Goal: Task Accomplishment & Management: Use online tool/utility

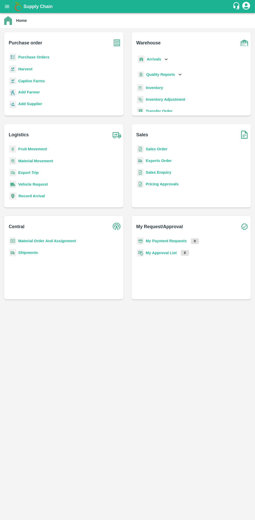
click at [29, 58] on b "Purchase Orders" at bounding box center [33, 57] width 31 height 4
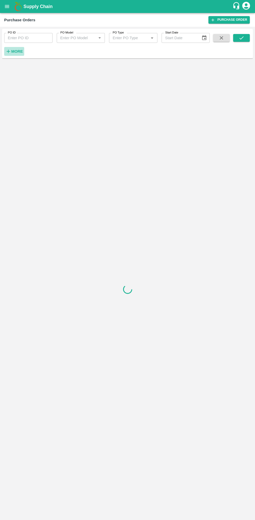
click at [20, 53] on strong "More" at bounding box center [17, 51] width 12 height 4
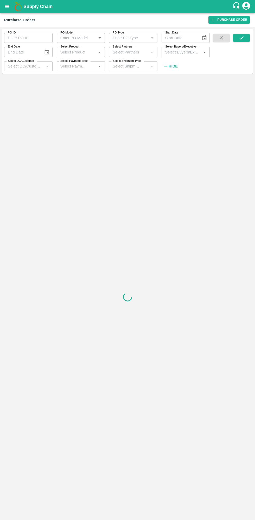
click at [178, 52] on input "Select Buyers/Executive" at bounding box center [181, 52] width 37 height 7
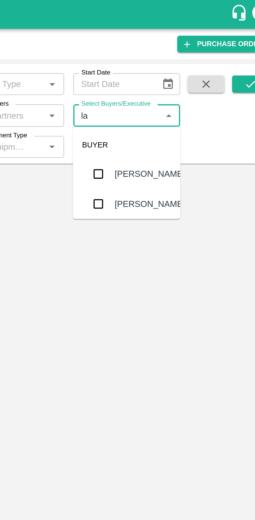
type input "lav"
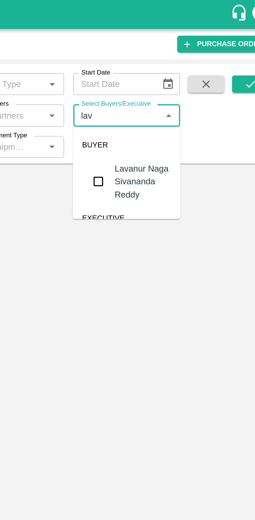
click at [182, 77] on div "Lavanur Naga Sivananda Reddy" at bounding box center [192, 81] width 25 height 17
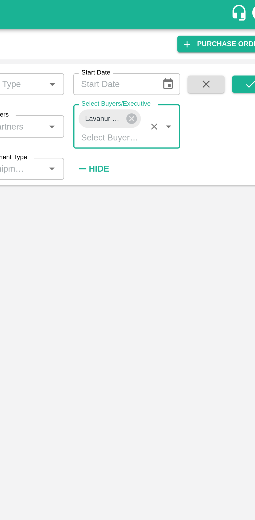
click at [243, 40] on icon "submit" at bounding box center [241, 38] width 6 height 6
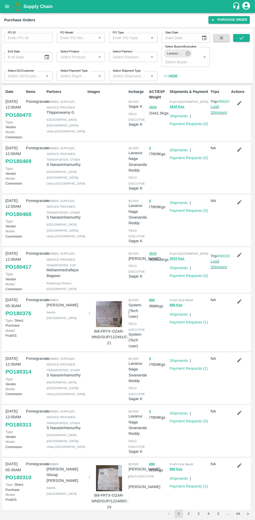
click at [241, 38] on icon "submit" at bounding box center [241, 38] width 6 height 6
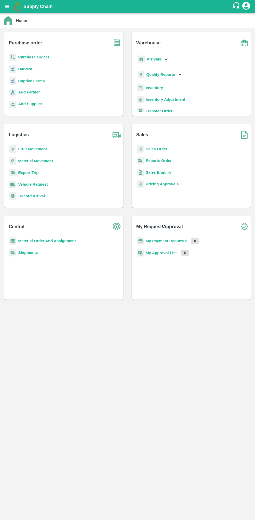
click at [23, 58] on b "Purchase Orders" at bounding box center [33, 57] width 31 height 4
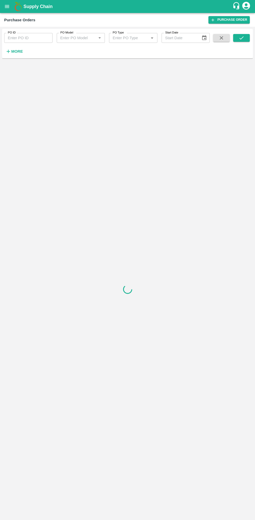
click at [22, 55] on button "More" at bounding box center [14, 51] width 20 height 9
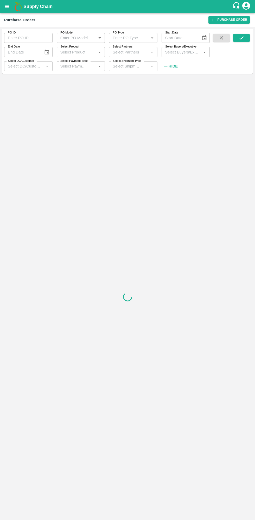
click at [11, 47] on label "End Date" at bounding box center [14, 47] width 12 height 4
click at [11, 47] on input "End Date" at bounding box center [22, 52] width 36 height 10
type input "DD/MM/YYYY"
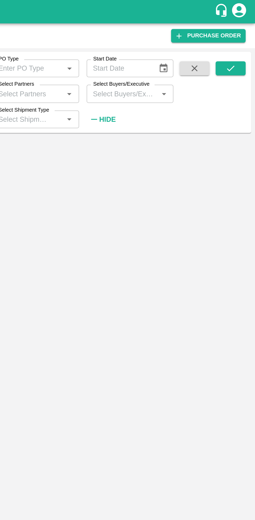
click at [186, 47] on label "Select Buyers/Executive" at bounding box center [180, 47] width 31 height 4
click at [186, 49] on input "Select Buyers/Executive" at bounding box center [181, 52] width 37 height 7
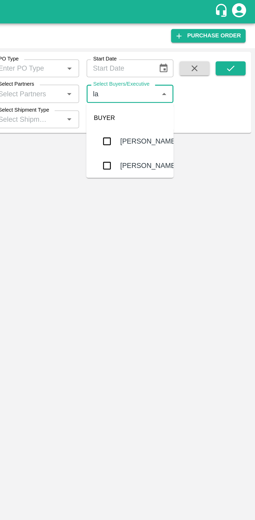
type input "lav"
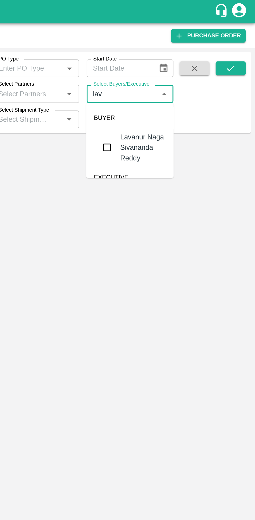
click at [178, 80] on input "checkbox" at bounding box center [172, 82] width 10 height 10
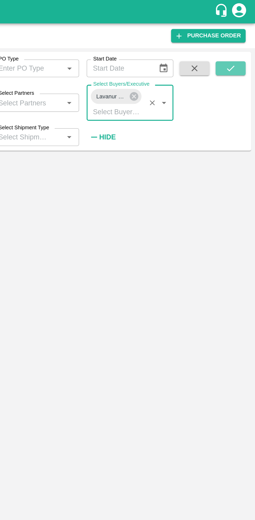
click at [239, 40] on icon "submit" at bounding box center [241, 38] width 6 height 6
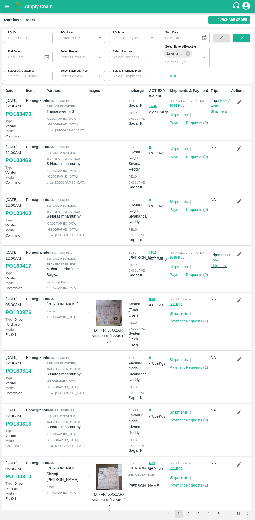
click at [238, 41] on icon "submit" at bounding box center [241, 38] width 6 height 6
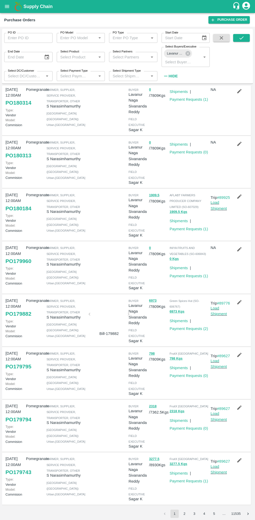
scroll to position [148, 0]
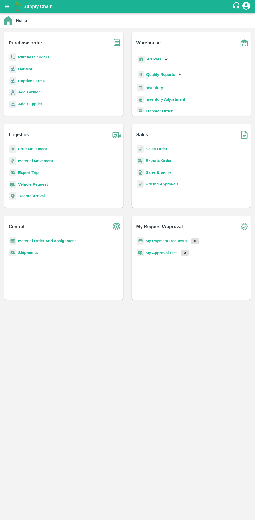
click at [162, 241] on b "My Payment Requests" at bounding box center [166, 241] width 41 height 4
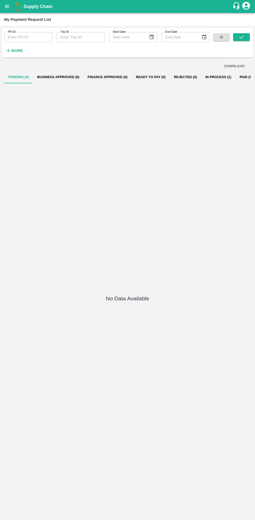
click at [7, 6] on icon "open drawer" at bounding box center [7, 6] width 4 height 3
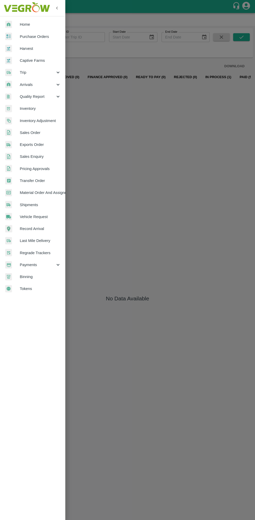
click at [38, 37] on span "Purchase Orders" at bounding box center [40, 37] width 41 height 6
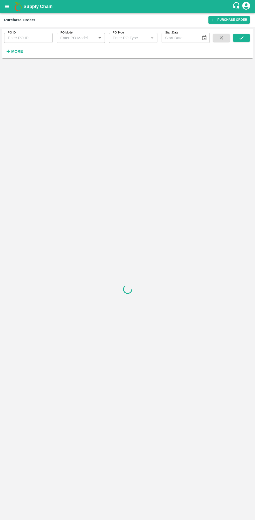
click at [8, 51] on icon "button" at bounding box center [8, 51] width 3 height 3
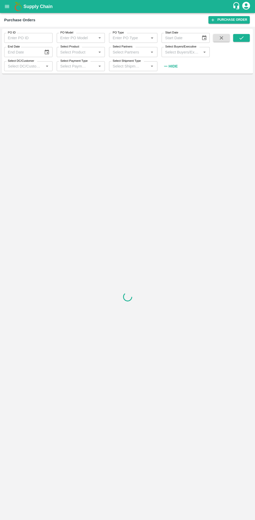
click at [184, 47] on label "Select Buyers/Executive" at bounding box center [180, 47] width 31 height 4
click at [184, 49] on input "Select Buyers/Executive" at bounding box center [181, 52] width 37 height 7
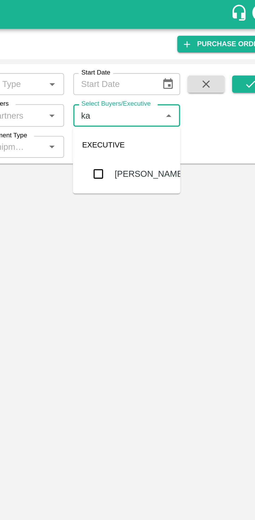
type input "k"
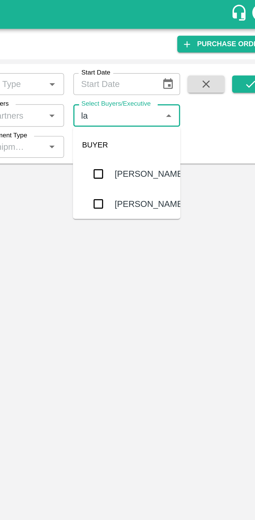
type input "lav"
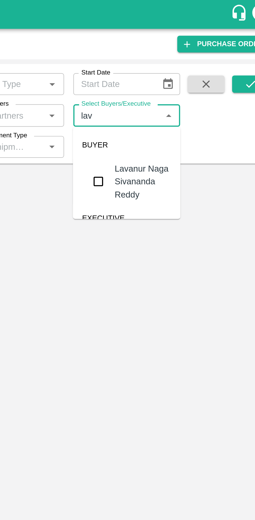
click at [178, 84] on input "checkbox" at bounding box center [172, 82] width 10 height 10
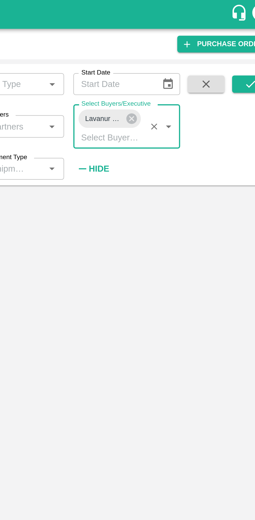
click at [239, 41] on button "submit" at bounding box center [241, 38] width 17 height 8
